Goal: Complete application form: Complete application form

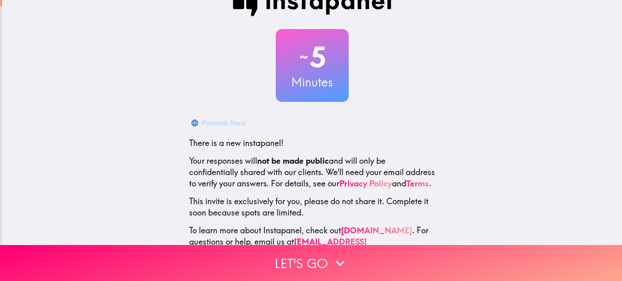
scroll to position [55, 0]
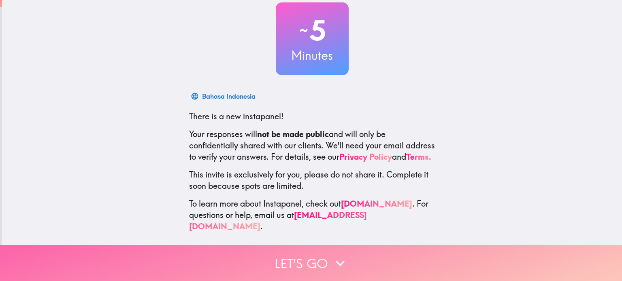
click at [333, 257] on icon "button" at bounding box center [340, 264] width 18 height 18
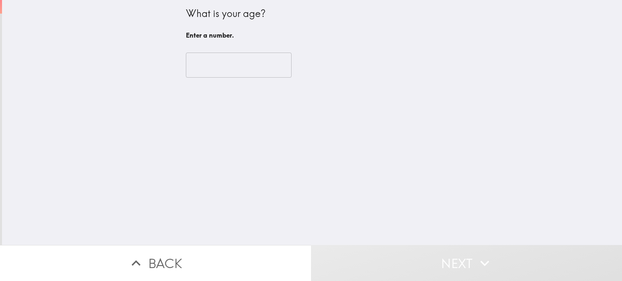
click at [240, 69] on input "number" at bounding box center [239, 65] width 106 height 25
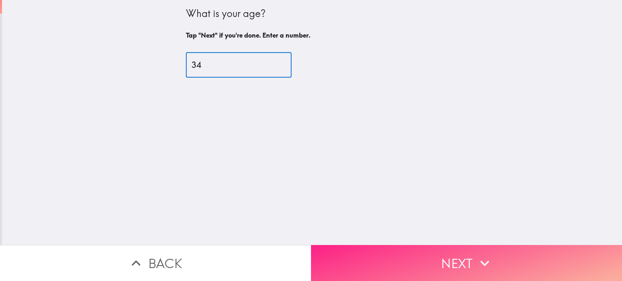
type input "34"
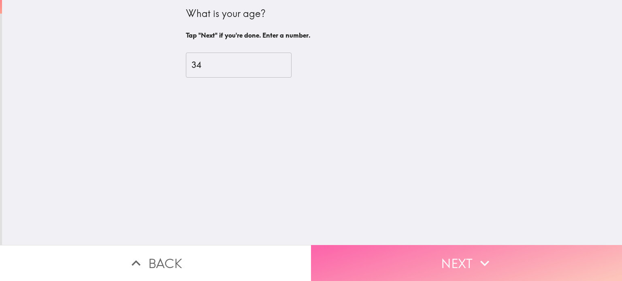
click at [476, 257] on icon "button" at bounding box center [485, 264] width 18 height 18
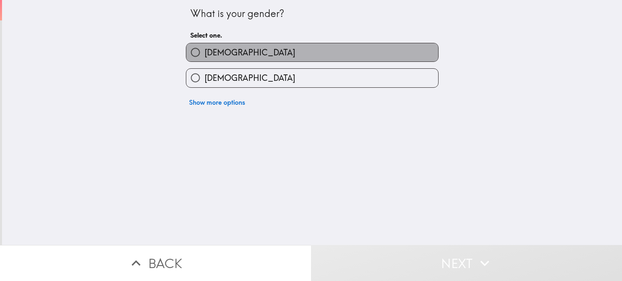
click at [321, 50] on label "[DEMOGRAPHIC_DATA]" at bounding box center [312, 52] width 252 height 18
click at [204, 50] on input "[DEMOGRAPHIC_DATA]" at bounding box center [195, 52] width 18 height 18
radio input "true"
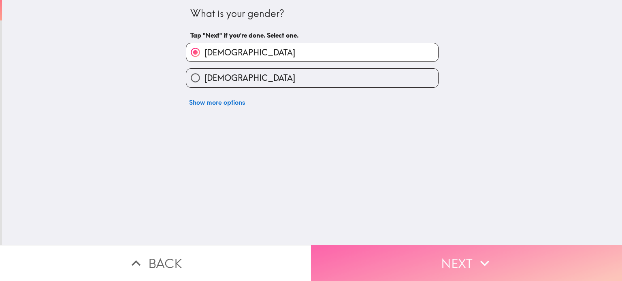
click at [478, 255] on icon "button" at bounding box center [485, 264] width 18 height 18
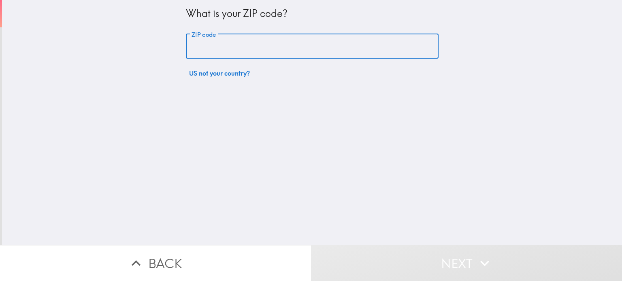
click at [319, 50] on input "ZIP code" at bounding box center [312, 46] width 253 height 25
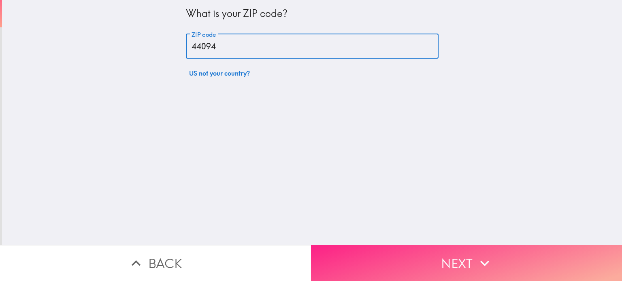
type input "44094"
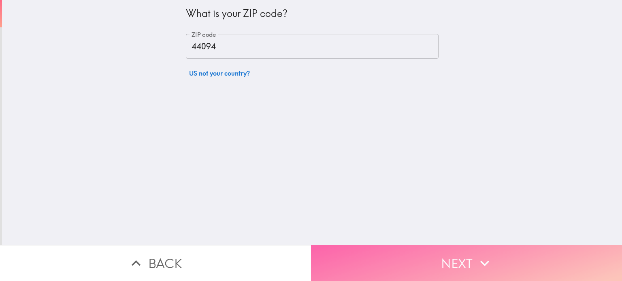
click at [471, 247] on button "Next" at bounding box center [466, 263] width 311 height 36
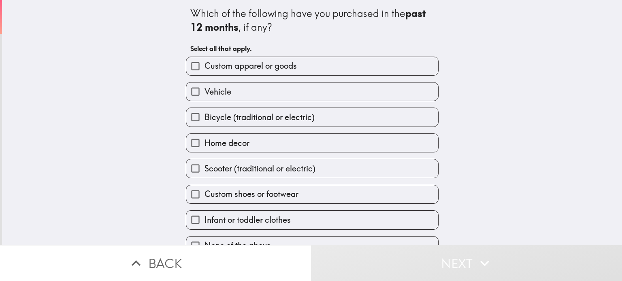
scroll to position [15, 0]
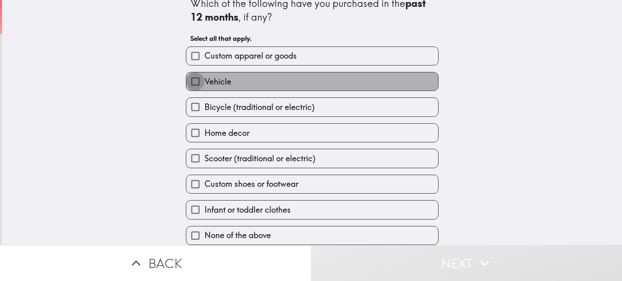
click at [192, 76] on input "Vehicle" at bounding box center [195, 81] width 18 height 18
checkbox input "true"
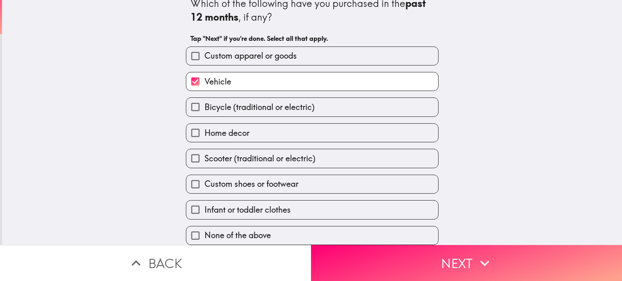
click at [310, 50] on label "Custom apparel or goods" at bounding box center [312, 56] width 252 height 18
click at [204, 50] on input "Custom apparel or goods" at bounding box center [195, 56] width 18 height 18
checkbox input "true"
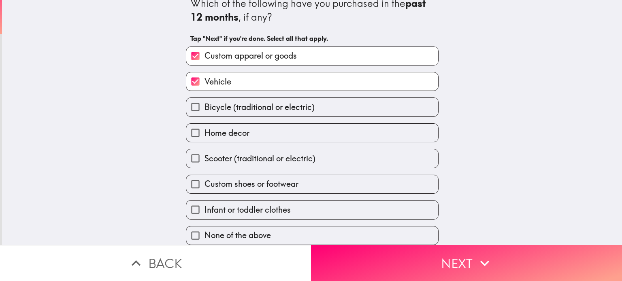
click at [266, 129] on label "Home decor" at bounding box center [312, 133] width 252 height 18
click at [204, 129] on input "Home decor" at bounding box center [195, 133] width 18 height 18
checkbox input "true"
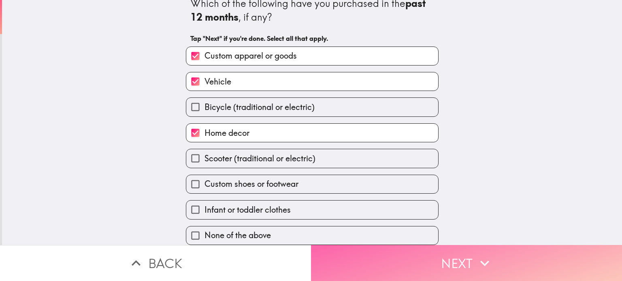
click at [486, 258] on icon "button" at bounding box center [485, 264] width 18 height 18
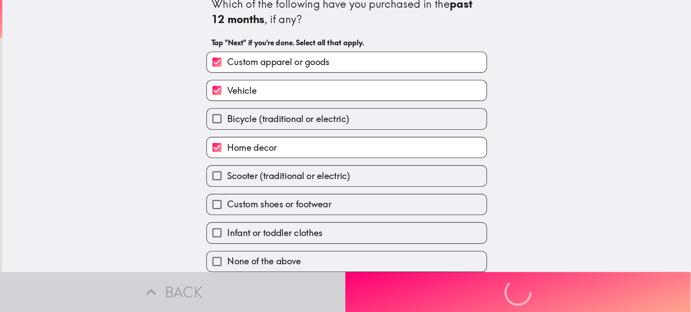
scroll to position [0, 0]
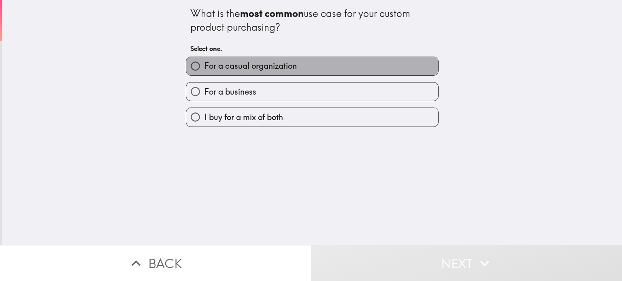
click at [304, 68] on label "For a casual organization" at bounding box center [312, 66] width 252 height 18
click at [204, 68] on input "For a casual organization" at bounding box center [195, 66] width 18 height 18
radio input "true"
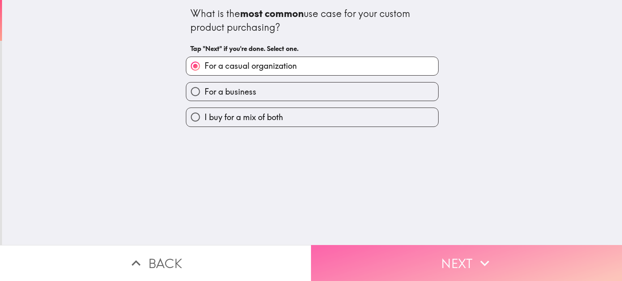
click at [476, 255] on icon "button" at bounding box center [485, 264] width 18 height 18
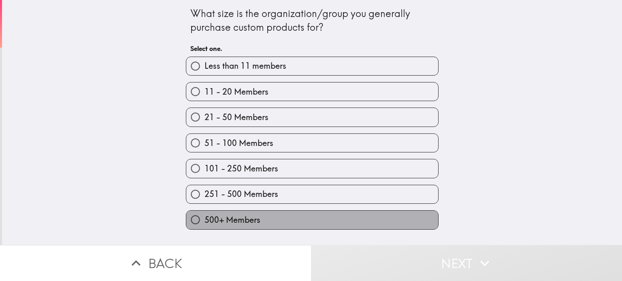
click at [301, 215] on label "500+ Members" at bounding box center [312, 220] width 252 height 18
click at [204, 215] on input "500+ Members" at bounding box center [195, 220] width 18 height 18
radio input "true"
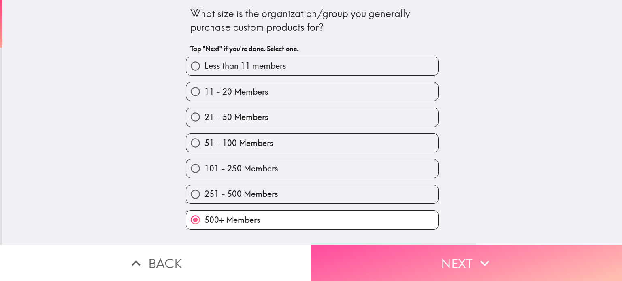
click at [466, 253] on button "Next" at bounding box center [466, 263] width 311 height 36
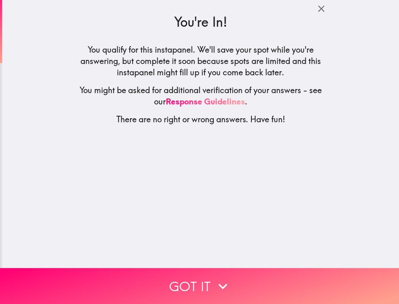
drag, startPoint x: 280, startPoint y: 121, endPoint x: 125, endPoint y: 61, distance: 166.6
click at [125, 61] on div "You're In! You qualify for this instapanel. We'll save your spot while you're a…" at bounding box center [200, 66] width 259 height 132
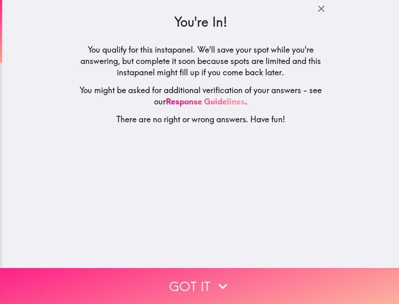
click at [214, 277] on icon "button" at bounding box center [223, 286] width 18 height 18
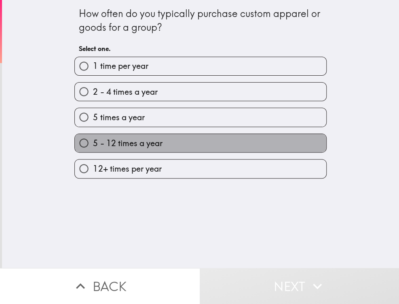
click at [147, 138] on span "5 - 12 times a year" at bounding box center [127, 143] width 69 height 11
click at [93, 138] on input "5 - 12 times a year" at bounding box center [84, 143] width 18 height 18
radio input "true"
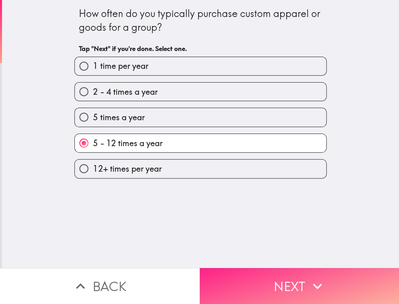
click at [316, 281] on icon "button" at bounding box center [318, 286] width 18 height 18
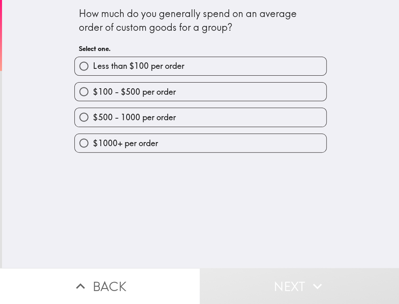
click at [223, 91] on label "$100 - $500 per order" at bounding box center [201, 92] width 252 height 18
click at [93, 91] on input "$100 - $500 per order" at bounding box center [84, 92] width 18 height 18
radio input "true"
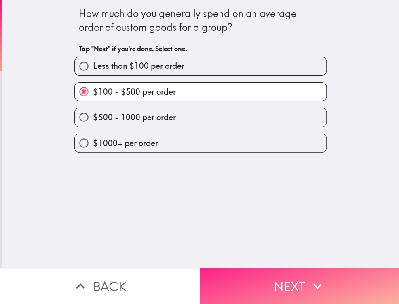
click at [316, 278] on icon "button" at bounding box center [318, 286] width 18 height 18
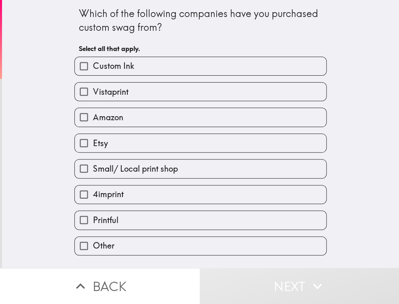
drag, startPoint x: 160, startPoint y: 27, endPoint x: 78, endPoint y: 4, distance: 85.7
click at [79, 4] on div "Which of the following companies have you purchased custom swag from? Select al…" at bounding box center [201, 28] width 244 height 57
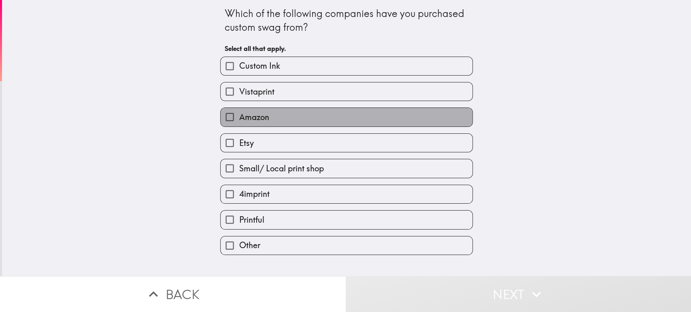
click at [256, 115] on span "Amazon" at bounding box center [254, 117] width 30 height 11
click at [239, 115] on input "Amazon" at bounding box center [230, 117] width 18 height 18
checkbox input "true"
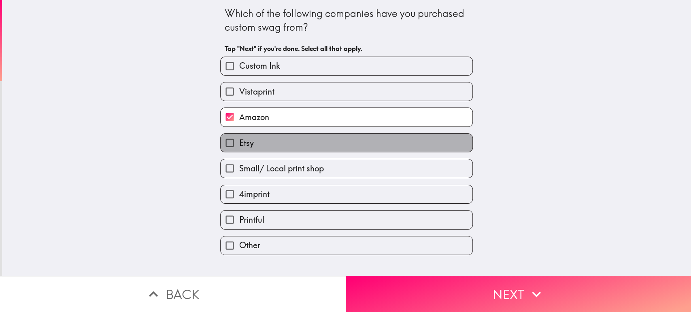
click at [258, 142] on label "Etsy" at bounding box center [347, 143] width 252 height 18
click at [239, 142] on input "Etsy" at bounding box center [230, 143] width 18 height 18
checkbox input "true"
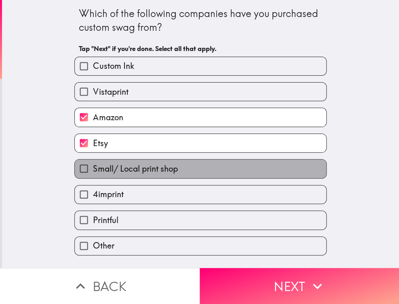
click at [202, 168] on label "Small/ Local print shop" at bounding box center [201, 168] width 252 height 18
click at [93, 168] on input "Small/ Local print shop" at bounding box center [84, 168] width 18 height 18
checkbox input "true"
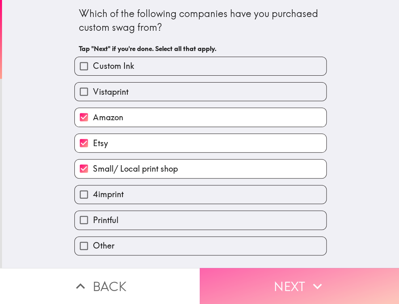
click at [315, 281] on icon "button" at bounding box center [317, 286] width 9 height 6
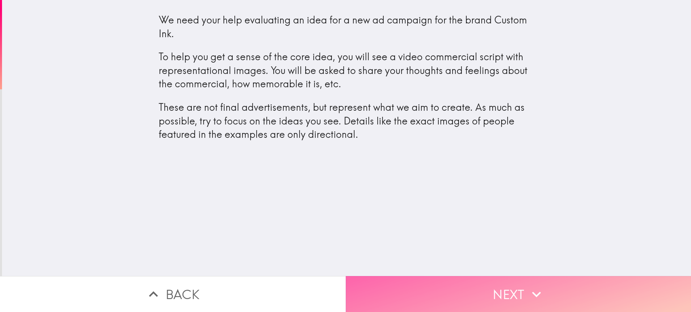
click at [527, 281] on icon "button" at bounding box center [536, 295] width 18 height 18
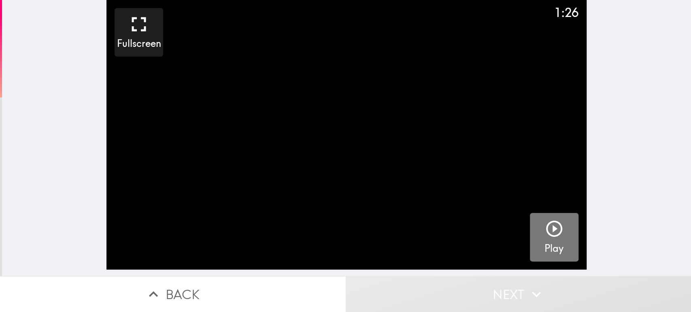
click at [552, 228] on icon "button" at bounding box center [553, 228] width 19 height 19
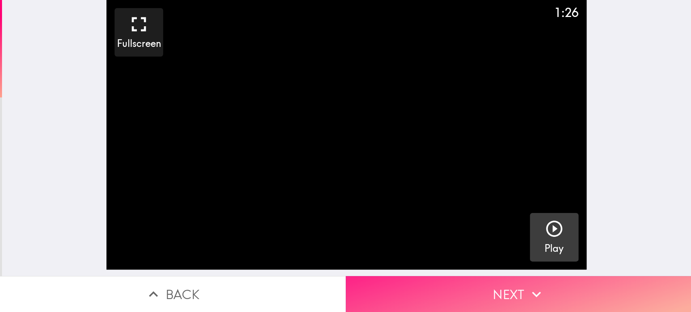
click at [531, 281] on icon "button" at bounding box center [536, 295] width 18 height 18
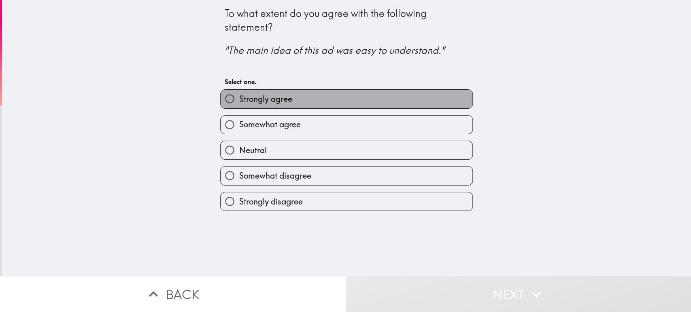
click at [353, 105] on label "Strongly agree" at bounding box center [347, 99] width 252 height 18
click at [239, 105] on input "Strongly agree" at bounding box center [230, 99] width 18 height 18
radio input "true"
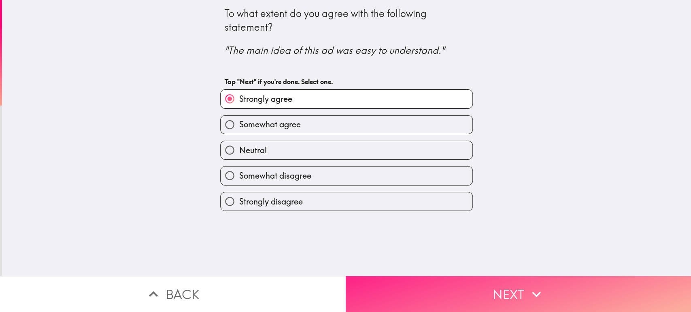
click at [511, 281] on button "Next" at bounding box center [519, 294] width 346 height 36
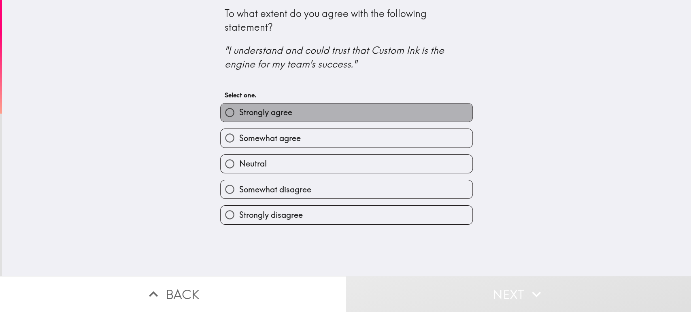
click at [276, 116] on span "Strongly agree" at bounding box center [265, 112] width 53 height 11
click at [239, 116] on input "Strongly agree" at bounding box center [230, 113] width 18 height 18
radio input "true"
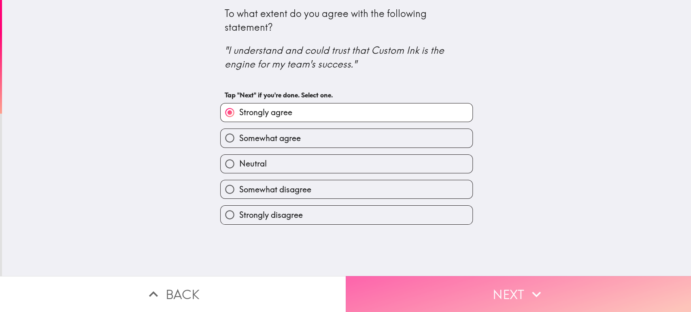
click at [520, 281] on button "Next" at bounding box center [519, 294] width 346 height 36
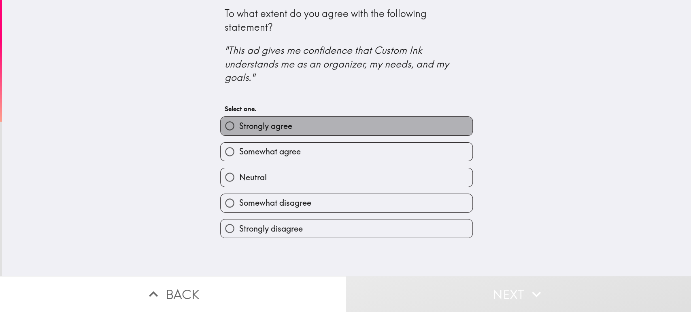
click at [291, 128] on label "Strongly agree" at bounding box center [347, 126] width 252 height 18
click at [239, 128] on input "Strongly agree" at bounding box center [230, 126] width 18 height 18
radio input "true"
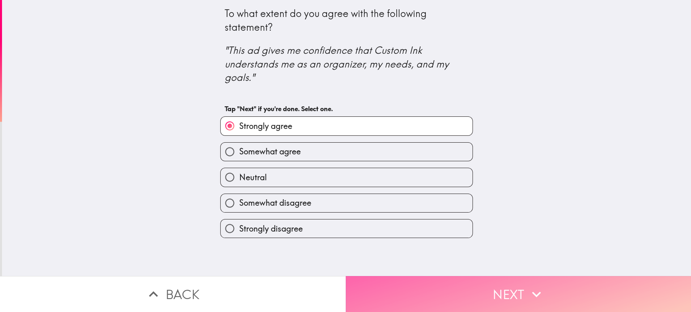
click at [538, 281] on icon "button" at bounding box center [536, 295] width 18 height 18
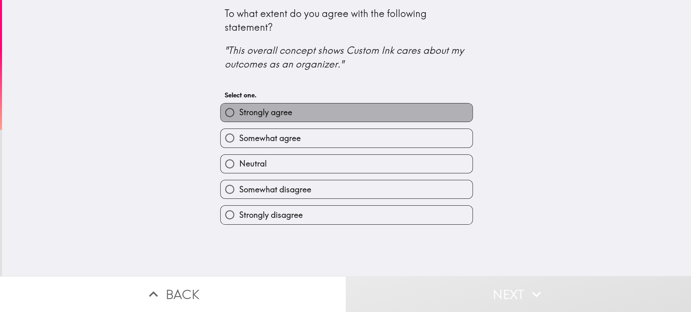
click at [344, 114] on label "Strongly agree" at bounding box center [347, 113] width 252 height 18
click at [239, 114] on input "Strongly agree" at bounding box center [230, 113] width 18 height 18
radio input "true"
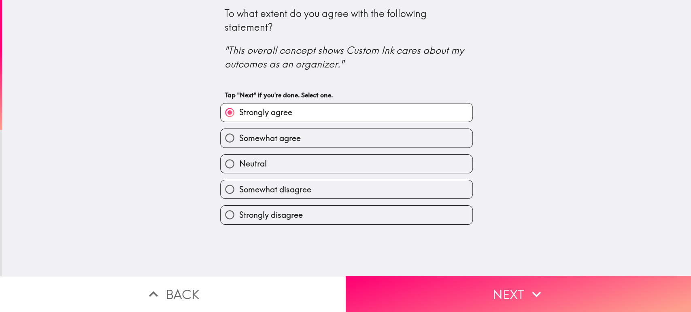
click at [382, 141] on label "Somewhat agree" at bounding box center [347, 138] width 252 height 18
click at [239, 141] on input "Somewhat agree" at bounding box center [230, 138] width 18 height 18
radio input "true"
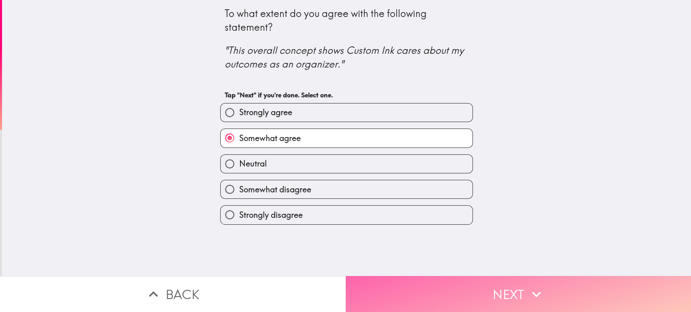
click at [517, 281] on button "Next" at bounding box center [519, 294] width 346 height 36
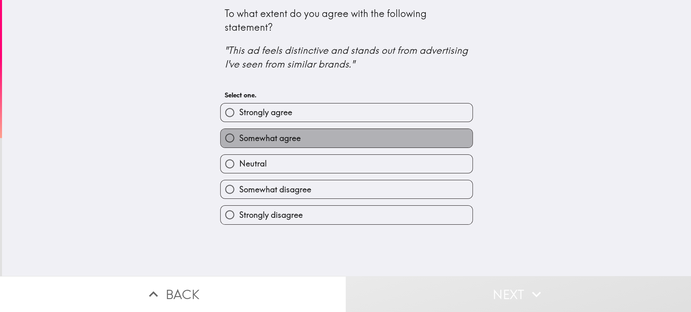
click at [321, 135] on label "Somewhat agree" at bounding box center [347, 138] width 252 height 18
click at [239, 135] on input "Somewhat agree" at bounding box center [230, 138] width 18 height 18
radio input "true"
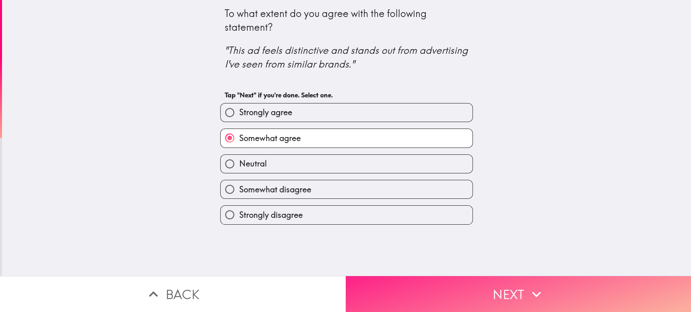
click at [536, 281] on icon "button" at bounding box center [536, 295] width 18 height 18
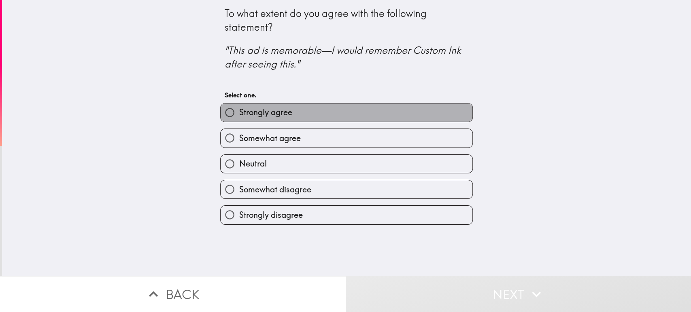
click at [352, 112] on label "Strongly agree" at bounding box center [347, 113] width 252 height 18
click at [239, 112] on input "Strongly agree" at bounding box center [230, 113] width 18 height 18
radio input "true"
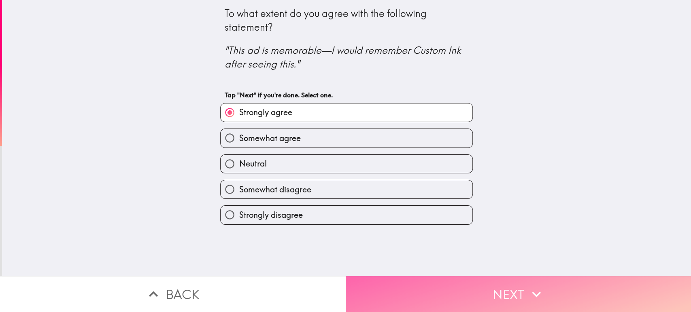
click at [510, 281] on button "Next" at bounding box center [519, 294] width 346 height 36
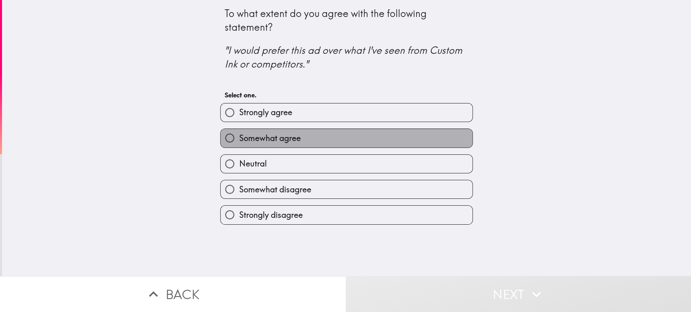
click at [331, 136] on label "Somewhat agree" at bounding box center [347, 138] width 252 height 18
click at [239, 136] on input "Somewhat agree" at bounding box center [230, 138] width 18 height 18
radio input "true"
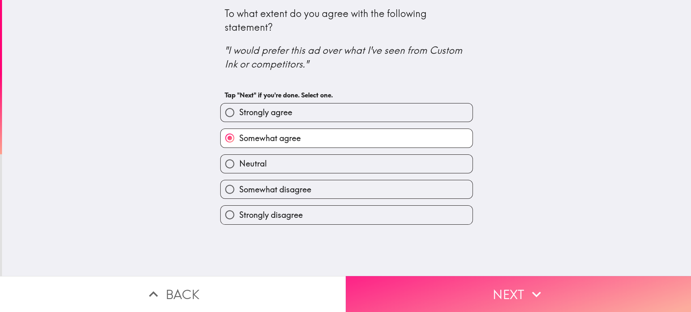
click at [542, 281] on button "Next" at bounding box center [519, 294] width 346 height 36
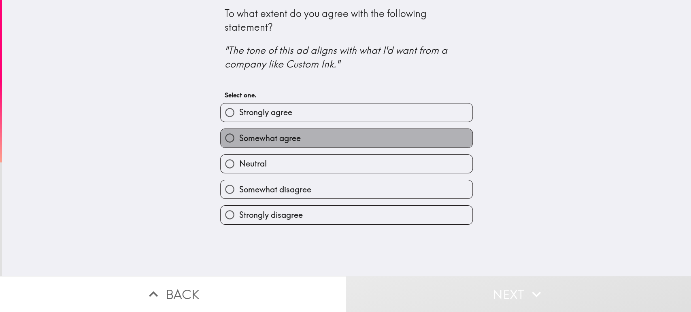
click at [323, 134] on label "Somewhat agree" at bounding box center [347, 138] width 252 height 18
click at [239, 134] on input "Somewhat agree" at bounding box center [230, 138] width 18 height 18
radio input "true"
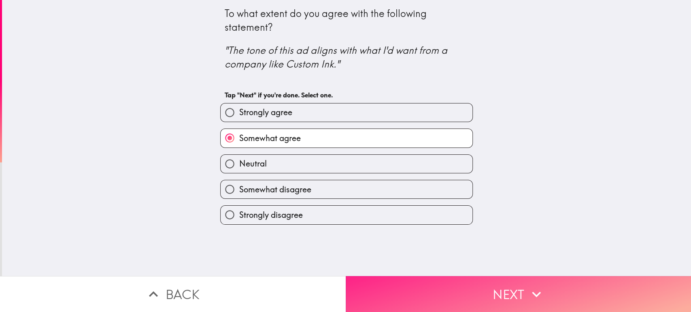
click at [534, 281] on icon "button" at bounding box center [536, 295] width 18 height 18
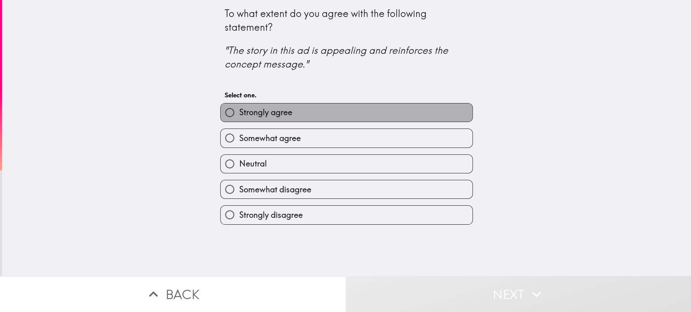
click at [380, 109] on label "Strongly agree" at bounding box center [347, 113] width 252 height 18
click at [239, 109] on input "Strongly agree" at bounding box center [230, 113] width 18 height 18
radio input "true"
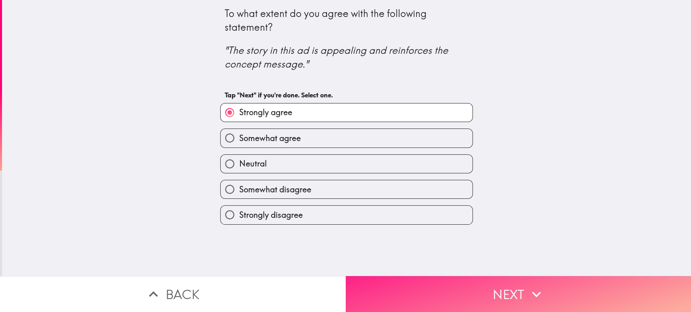
drag, startPoint x: 521, startPoint y: 287, endPoint x: 525, endPoint y: 283, distance: 5.4
click at [523, 281] on button "Next" at bounding box center [519, 294] width 346 height 36
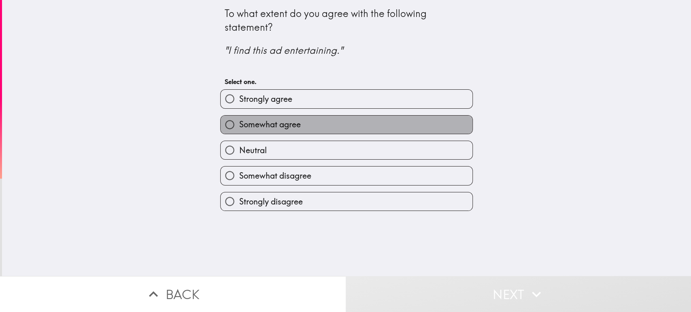
click at [346, 125] on label "Somewhat agree" at bounding box center [347, 125] width 252 height 18
click at [239, 125] on input "Somewhat agree" at bounding box center [230, 125] width 18 height 18
radio input "true"
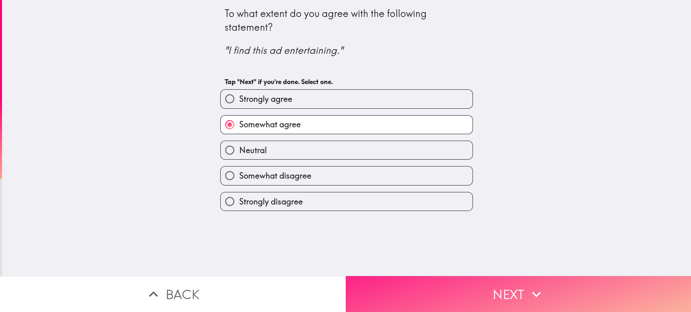
click at [527, 281] on icon "button" at bounding box center [536, 295] width 18 height 18
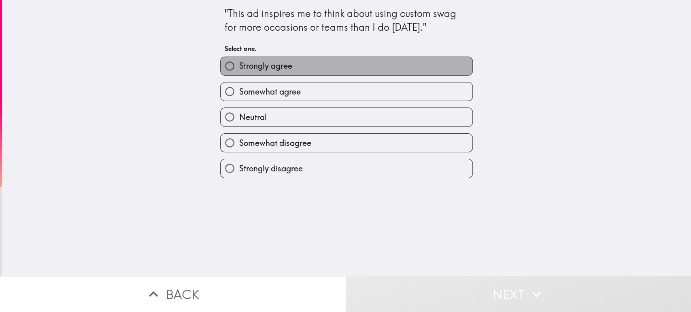
click at [411, 61] on label "Strongly agree" at bounding box center [347, 66] width 252 height 18
click at [239, 61] on input "Strongly agree" at bounding box center [230, 66] width 18 height 18
radio input "true"
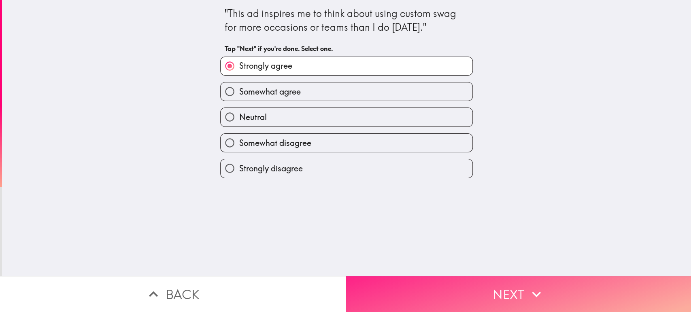
click at [531, 281] on icon "button" at bounding box center [536, 295] width 18 height 18
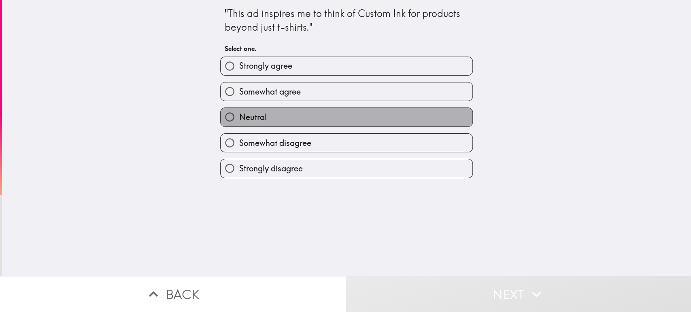
click at [344, 117] on label "Neutral" at bounding box center [347, 117] width 252 height 18
click at [239, 117] on input "Neutral" at bounding box center [230, 117] width 18 height 18
radio input "true"
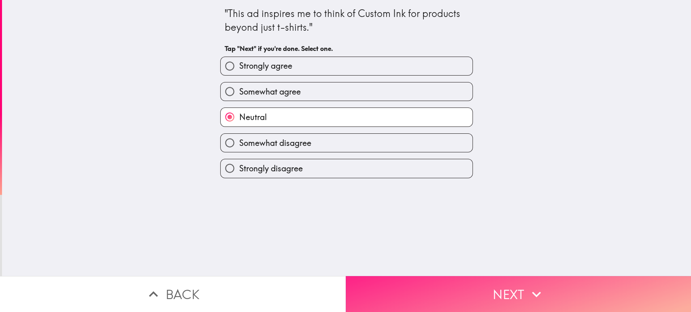
click at [528, 281] on icon "button" at bounding box center [536, 295] width 18 height 18
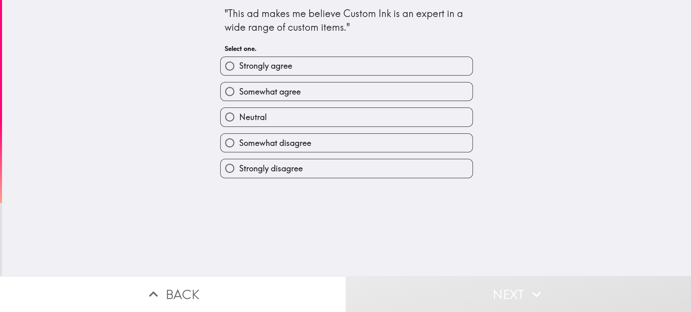
click at [359, 67] on label "Strongly agree" at bounding box center [347, 66] width 252 height 18
click at [239, 67] on input "Strongly agree" at bounding box center [230, 66] width 18 height 18
radio input "true"
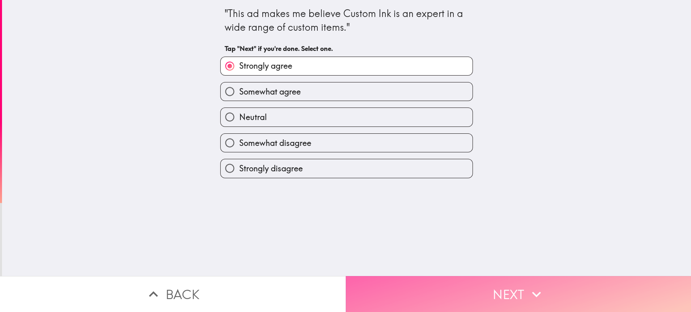
click at [535, 281] on icon "button" at bounding box center [536, 295] width 18 height 18
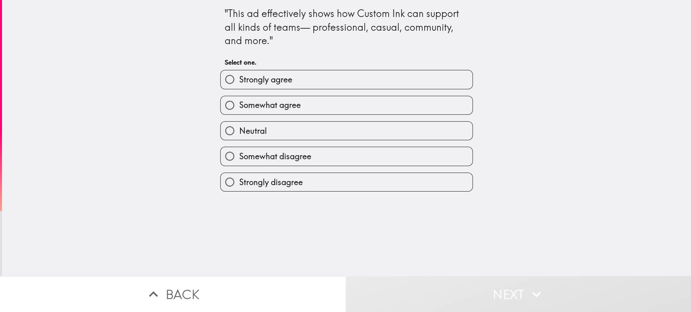
click at [325, 77] on label "Strongly agree" at bounding box center [347, 79] width 252 height 18
click at [239, 77] on input "Strongly agree" at bounding box center [230, 79] width 18 height 18
radio input "true"
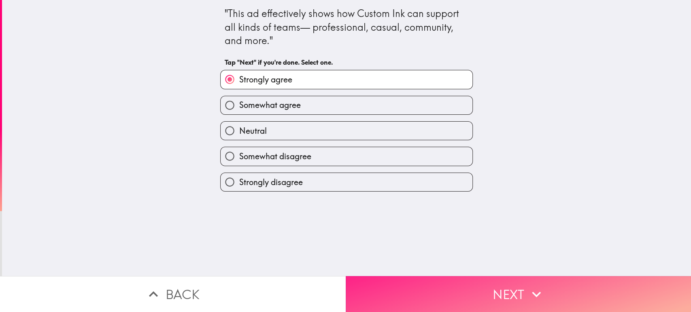
click at [546, 281] on button "Next" at bounding box center [519, 294] width 346 height 36
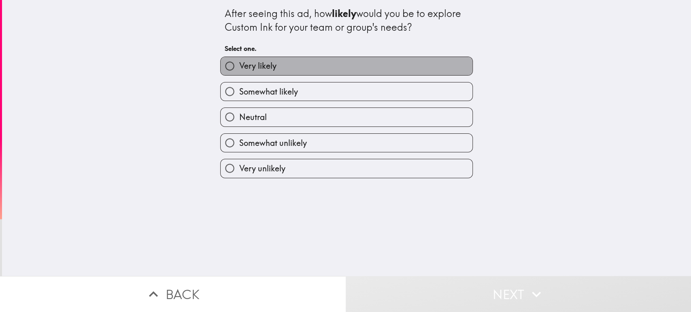
click at [389, 60] on label "Very likely" at bounding box center [347, 66] width 252 height 18
click at [239, 60] on input "Very likely" at bounding box center [230, 66] width 18 height 18
radio input "true"
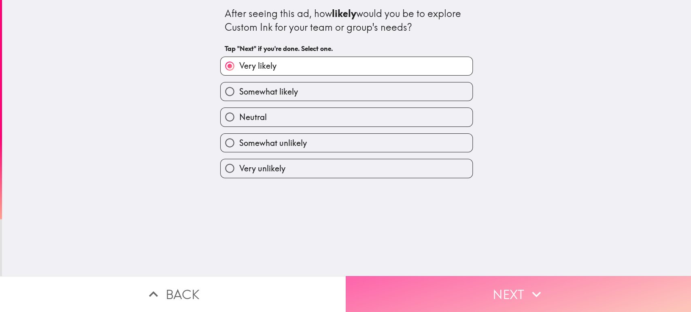
click at [558, 281] on button "Next" at bounding box center [519, 294] width 346 height 36
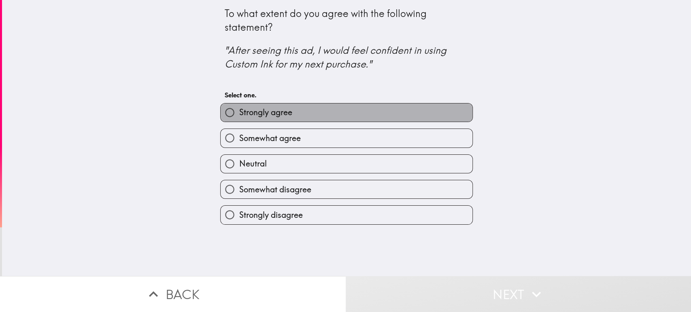
click at [368, 109] on label "Strongly agree" at bounding box center [347, 113] width 252 height 18
click at [239, 109] on input "Strongly agree" at bounding box center [230, 113] width 18 height 18
radio input "true"
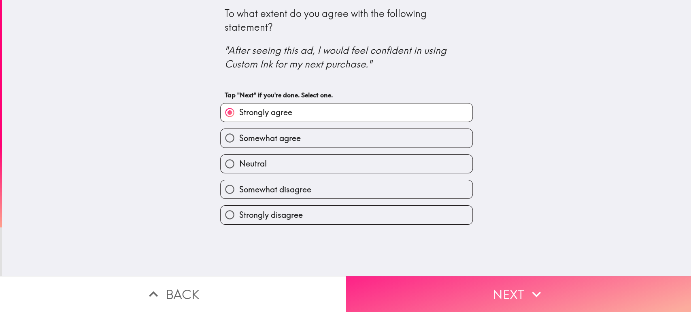
click at [554, 281] on button "Next" at bounding box center [519, 294] width 346 height 36
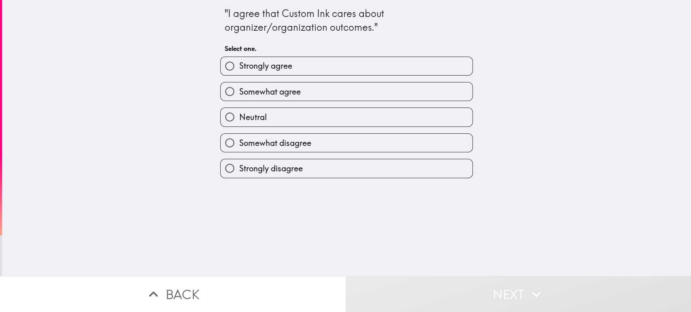
click at [367, 63] on label "Strongly agree" at bounding box center [347, 66] width 252 height 18
click at [239, 63] on input "Strongly agree" at bounding box center [230, 66] width 18 height 18
radio input "true"
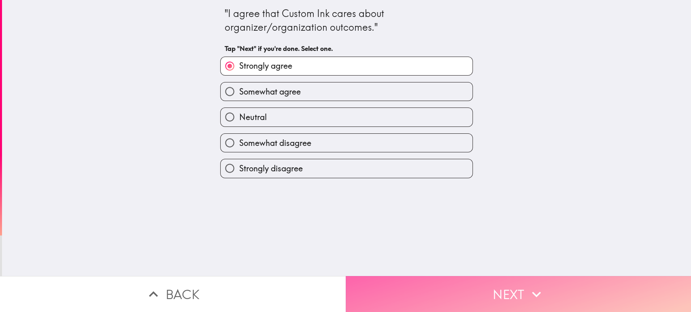
click at [520, 279] on button "Next" at bounding box center [519, 294] width 346 height 36
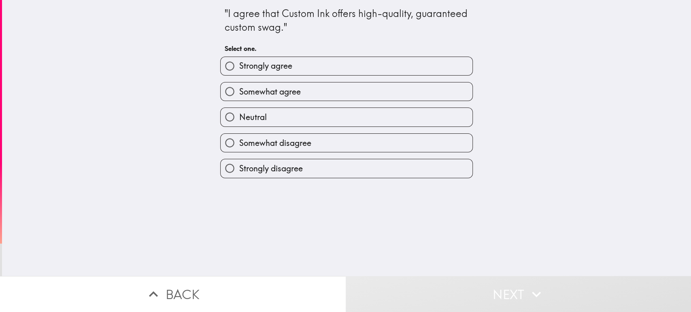
click at [326, 66] on label "Strongly agree" at bounding box center [347, 66] width 252 height 18
click at [239, 66] on input "Strongly agree" at bounding box center [230, 66] width 18 height 18
radio input "true"
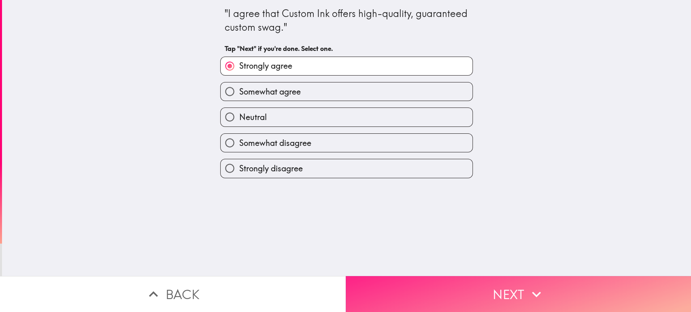
click at [537, 281] on icon "button" at bounding box center [536, 295] width 9 height 6
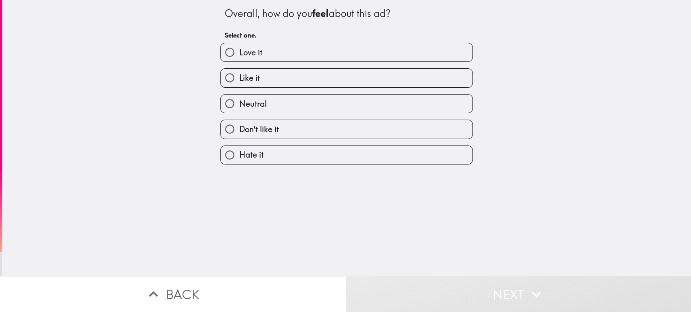
click at [285, 49] on label "Love it" at bounding box center [347, 52] width 252 height 18
click at [239, 49] on input "Love it" at bounding box center [230, 52] width 18 height 18
radio input "true"
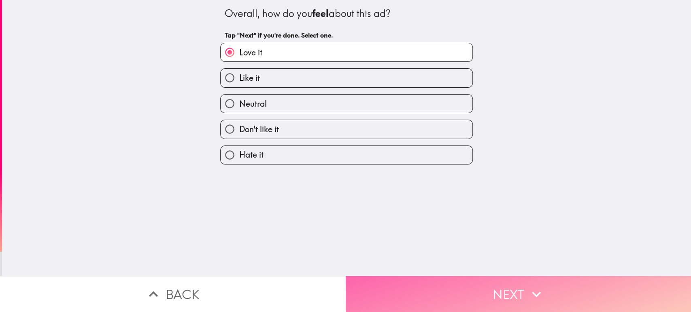
click at [531, 281] on icon "button" at bounding box center [536, 295] width 18 height 18
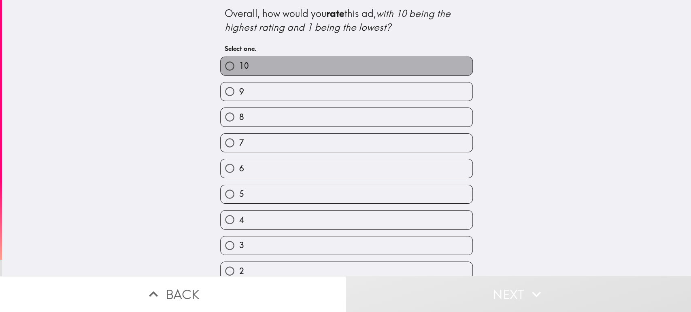
click at [303, 67] on label "10" at bounding box center [347, 66] width 252 height 18
click at [239, 67] on input "10" at bounding box center [230, 66] width 18 height 18
radio input "true"
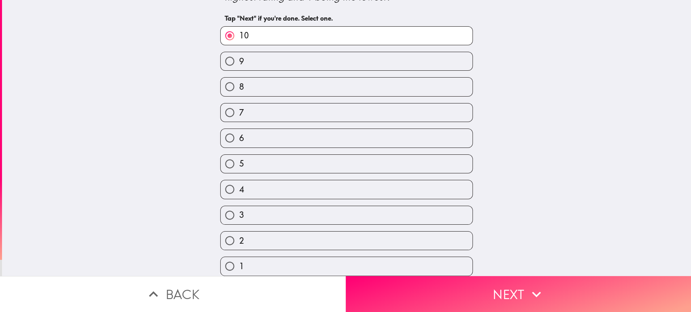
scroll to position [36, 0]
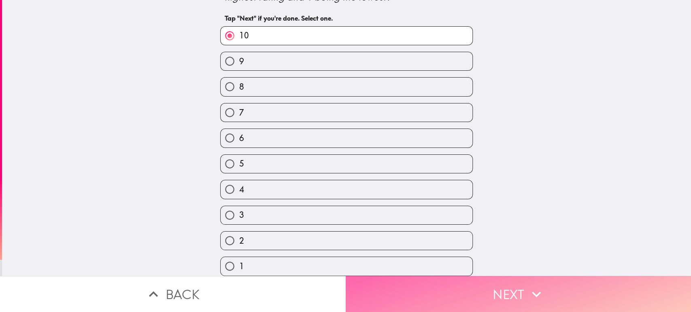
click at [528, 281] on icon "button" at bounding box center [536, 295] width 18 height 18
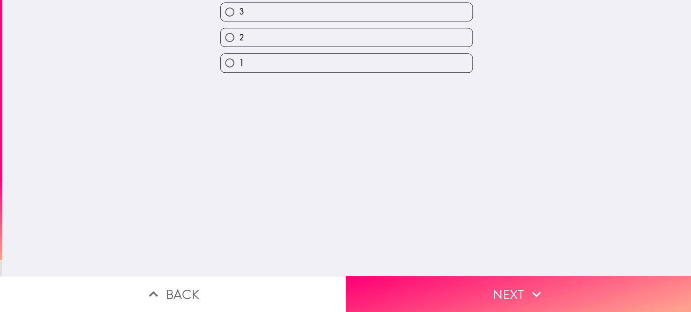
scroll to position [0, 0]
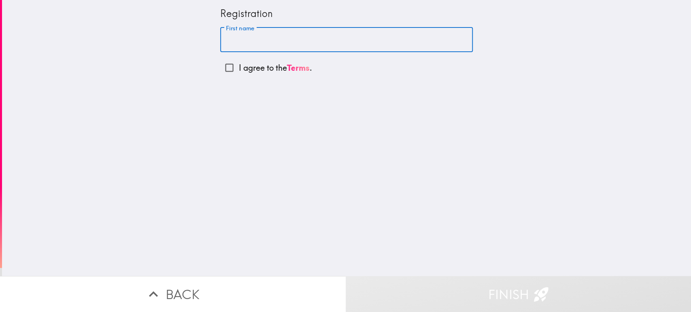
click at [336, 40] on input "First name" at bounding box center [346, 40] width 253 height 25
type input "Md Shoriful"
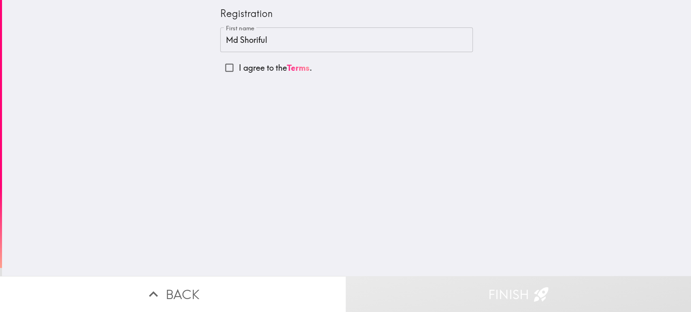
click at [392, 98] on div "Registration First name [PERSON_NAME] First name I agree to the Terms ." at bounding box center [346, 138] width 689 height 276
click at [221, 67] on input "I agree to the Terms ." at bounding box center [229, 68] width 18 height 18
checkbox input "true"
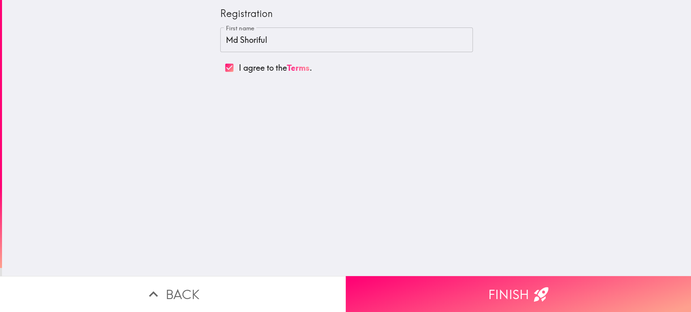
click at [524, 281] on button "Finish" at bounding box center [519, 294] width 346 height 36
